Goal: Find specific page/section: Find specific page/section

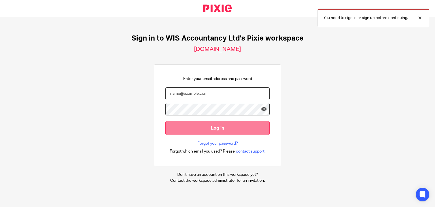
type input "amri@wis-accountancy.co.uk"
click at [217, 127] on input "Log in" at bounding box center [217, 128] width 104 height 14
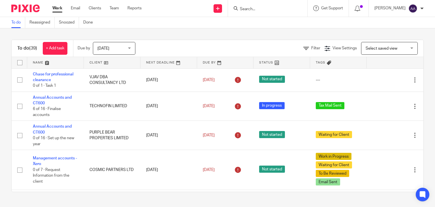
click at [252, 9] on input "Search" at bounding box center [264, 9] width 51 height 5
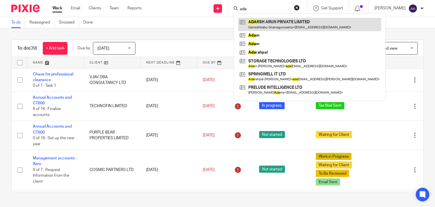
type input "ada"
click at [270, 22] on link at bounding box center [309, 24] width 143 height 13
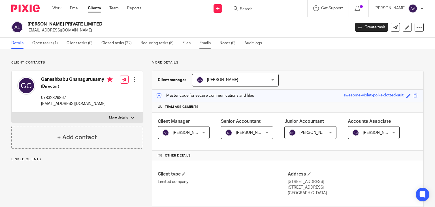
click at [204, 42] on link "Emails" at bounding box center [207, 43] width 16 height 11
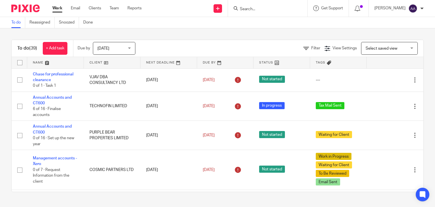
click at [260, 8] on input "Search" at bounding box center [264, 9] width 51 height 5
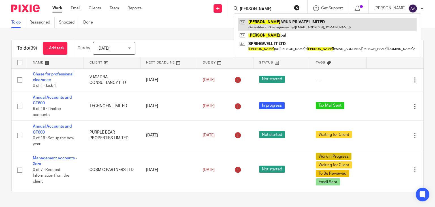
type input "adarsh"
click at [281, 26] on link at bounding box center [327, 24] width 179 height 13
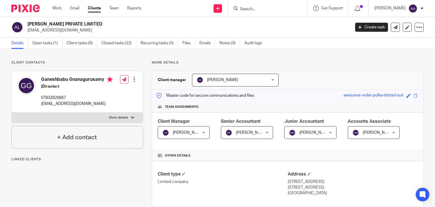
click at [198, 42] on ul "Details Open tasks (1) Client tasks (0) Closed tasks (22) Recurring tasks (5) F…" at bounding box center [140, 43] width 259 height 11
click at [203, 43] on link "Emails" at bounding box center [207, 43] width 16 height 11
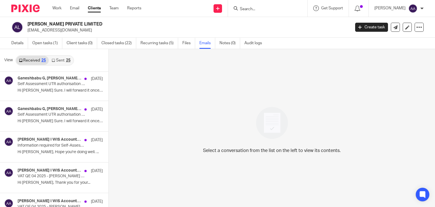
scroll to position [227, 0]
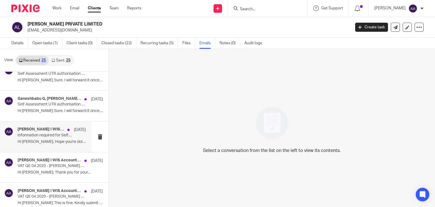
click at [32, 128] on h4 "[PERSON_NAME] I WIS Accountancy" at bounding box center [41, 129] width 47 height 5
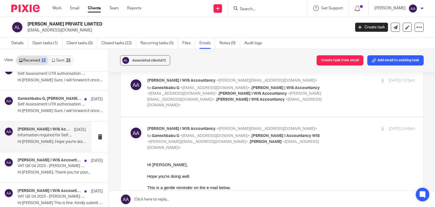
scroll to position [0, 0]
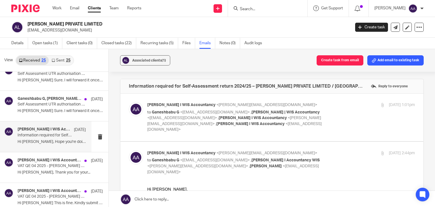
click at [316, 155] on p "[PERSON_NAME] I WIS Accountancy <[PERSON_NAME][EMAIL_ADDRESS][DOMAIN_NAME]>" at bounding box center [236, 153] width 179 height 6
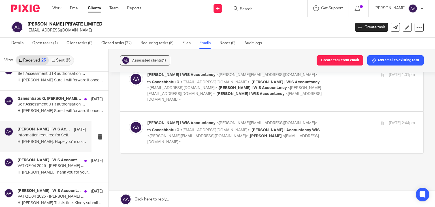
scroll to position [49, 0]
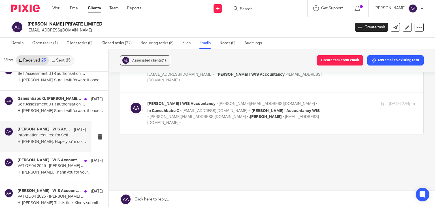
click at [315, 115] on p "to Ganeshbabu G <[EMAIL_ADDRESS][DOMAIN_NAME]> , [PERSON_NAME] I Accountancy WI…" at bounding box center [236, 117] width 179 height 18
checkbox input "true"
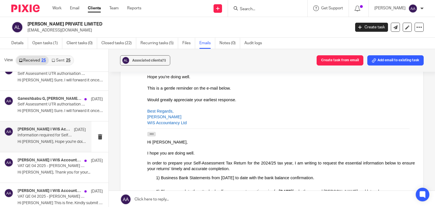
scroll to position [116, 0]
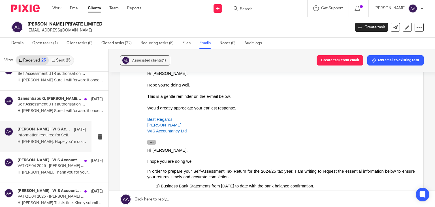
click at [154, 142] on icon "button" at bounding box center [152, 142] width 4 height 4
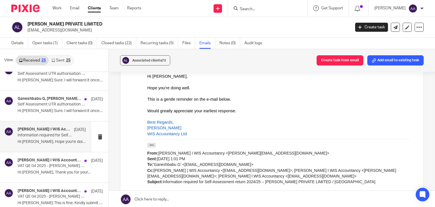
scroll to position [99, 0]
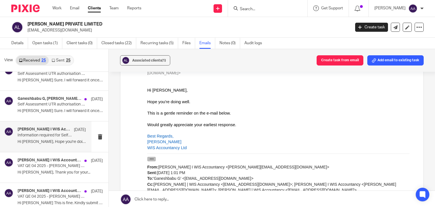
click at [153, 159] on icon "button" at bounding box center [152, 159] width 4 height 4
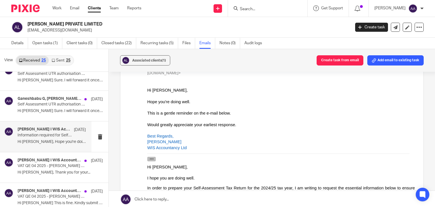
click at [153, 158] on icon "button" at bounding box center [152, 159] width 4 height 4
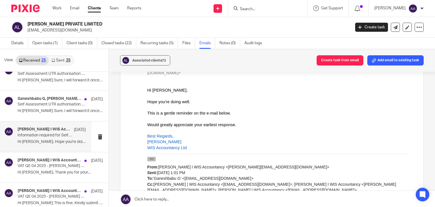
click at [152, 158] on icon "button" at bounding box center [152, 159] width 4 height 4
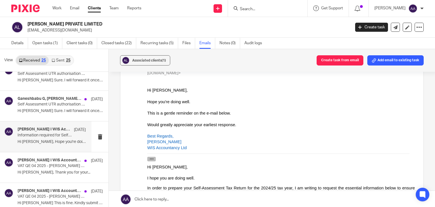
scroll to position [156, 0]
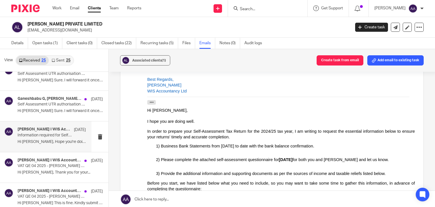
click at [154, 105] on div "From: [PERSON_NAME] I WIS Accountancy <[PERSON_NAME][EMAIL_ADDRESS][DOMAIN_NAME…" at bounding box center [281, 103] width 268 height 7
click at [152, 103] on icon "button" at bounding box center [152, 102] width 4 height 4
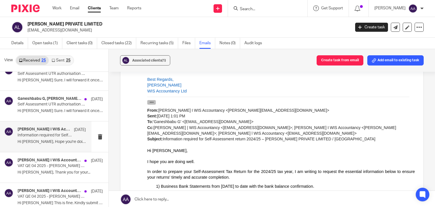
click at [152, 103] on icon "button" at bounding box center [152, 102] width 4 height 4
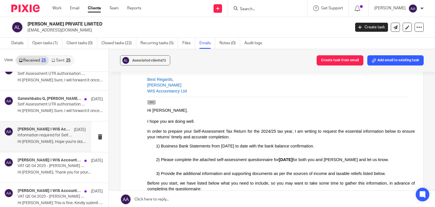
click at [152, 103] on icon "button" at bounding box center [152, 102] width 4 height 4
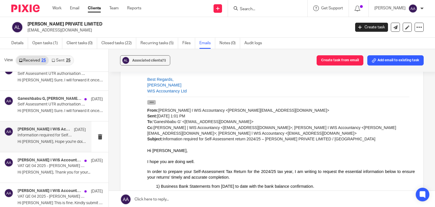
click at [152, 103] on icon "button" at bounding box center [152, 102] width 4 height 4
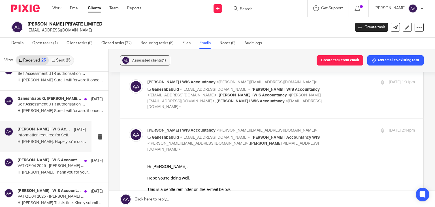
scroll to position [0, 0]
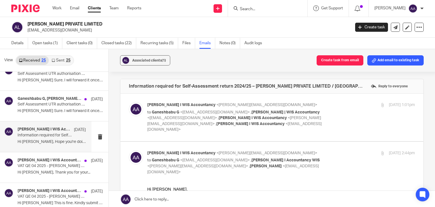
click at [325, 111] on div "[PERSON_NAME] I WIS Accountancy <[PERSON_NAME][EMAIL_ADDRESS][DOMAIN_NAME]> to …" at bounding box center [281, 117] width 268 height 31
checkbox input "true"
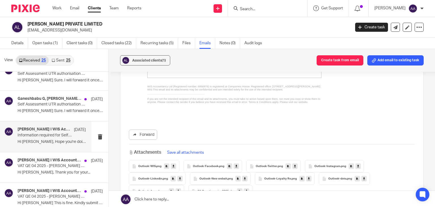
scroll to position [453, 0]
